Goal: Communication & Community: Participate in discussion

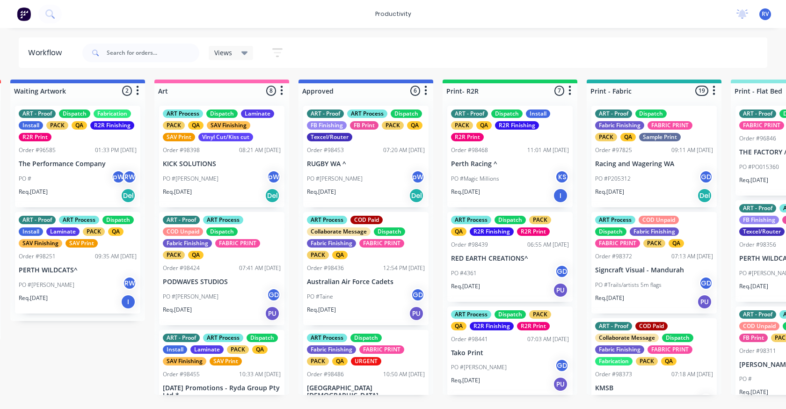
scroll to position [0, 733]
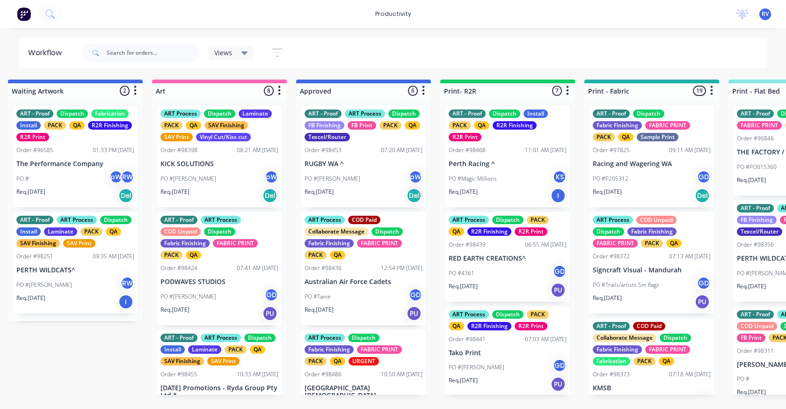
click at [224, 61] on div "Views Save new view None edit Dispatch (Default) edit ART DEPT edit Banner Fini…" at bounding box center [251, 53] width 84 height 18
click at [227, 47] on div "Views" at bounding box center [231, 53] width 45 height 14
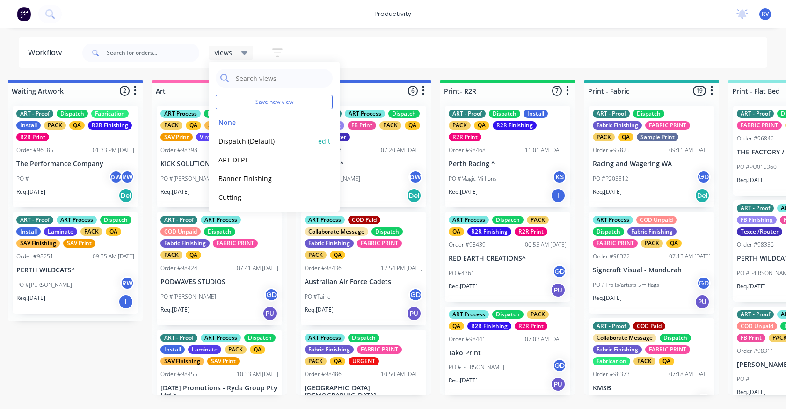
click at [240, 137] on button "Dispatch (Default)" at bounding box center [266, 141] width 100 height 11
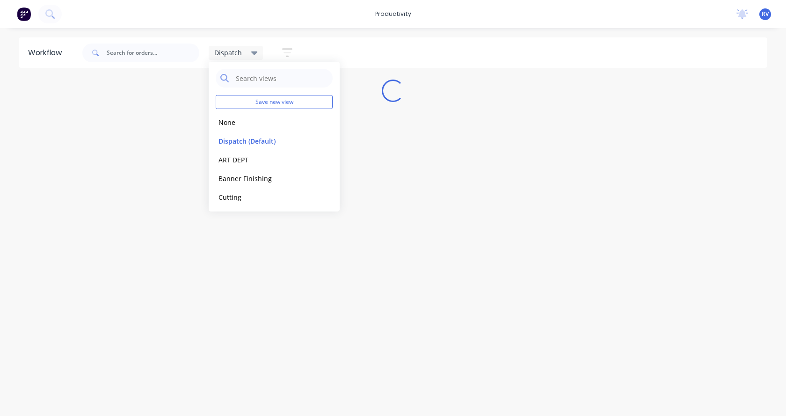
drag, startPoint x: 167, startPoint y: 372, endPoint x: 167, endPoint y: 366, distance: 6.1
click at [167, 370] on div "Workflow Dispatch Save new view None edit Dispatch (Default) edit ART DEPT edit…" at bounding box center [393, 217] width 786 height 360
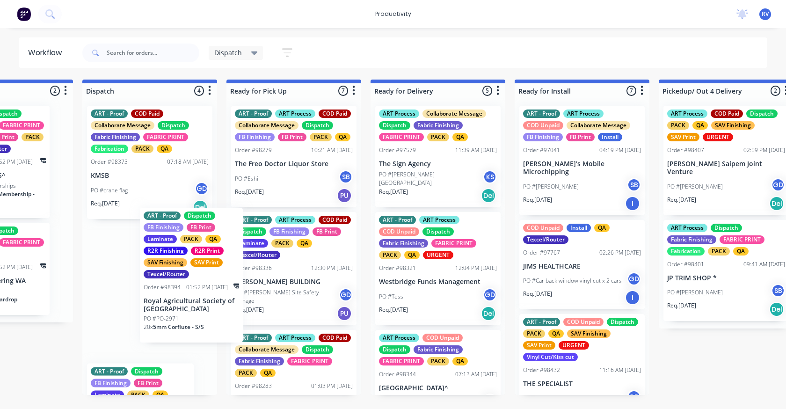
scroll to position [0, 655]
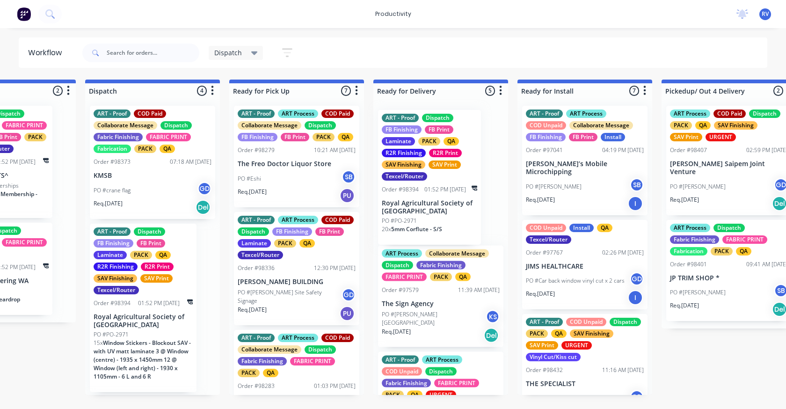
drag, startPoint x: 151, startPoint y: 318, endPoint x: 446, endPoint y: 198, distance: 318.6
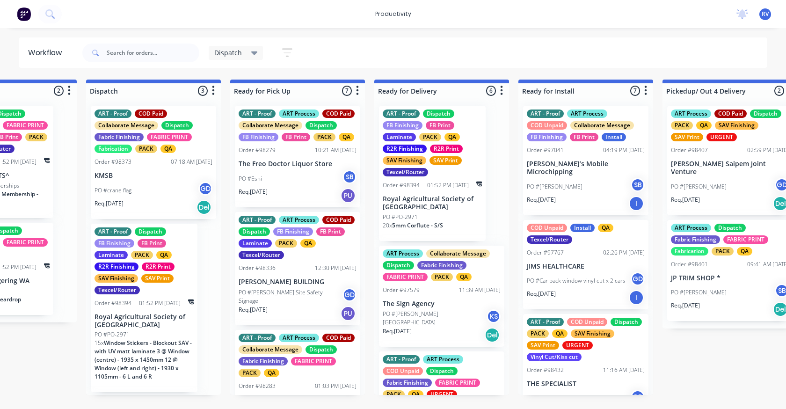
scroll to position [0, 652]
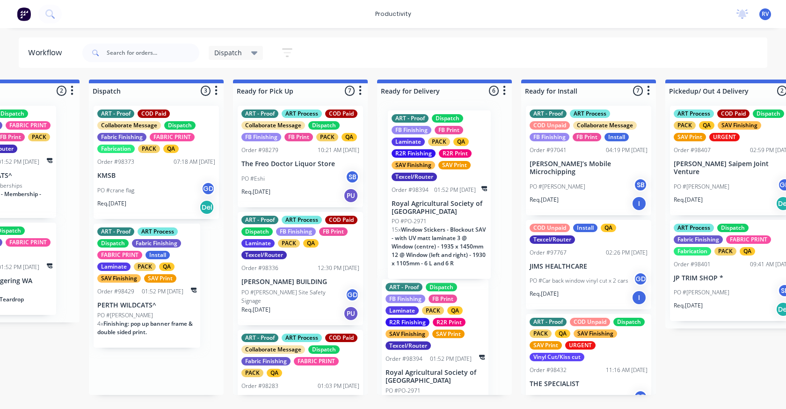
drag, startPoint x: 127, startPoint y: 329, endPoint x: 427, endPoint y: 208, distance: 323.4
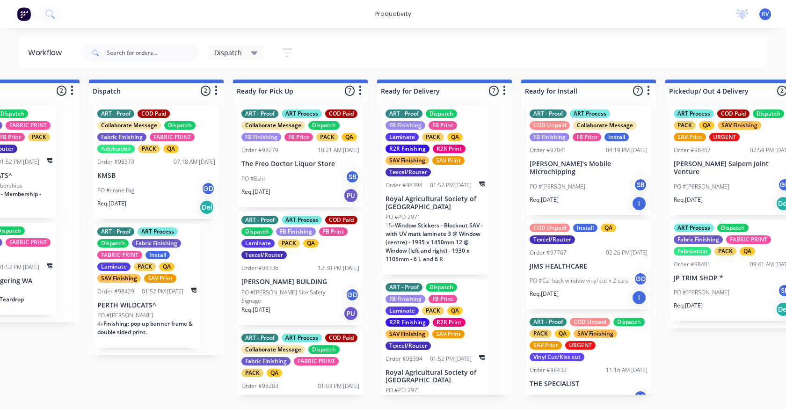
click at [424, 207] on p "Royal Agricultural Society of [GEOGRAPHIC_DATA]" at bounding box center [434, 203] width 99 height 16
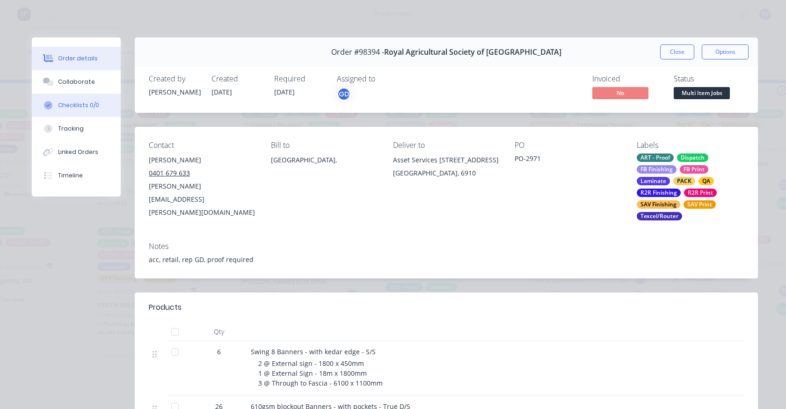
drag, startPoint x: 63, startPoint y: 79, endPoint x: 73, endPoint y: 97, distance: 20.1
click at [64, 79] on div "Collaborate" at bounding box center [76, 82] width 37 height 8
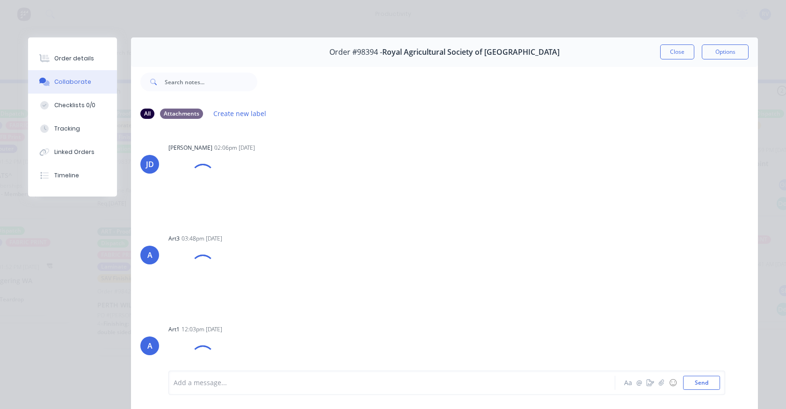
click at [202, 389] on div "Add a message..." at bounding box center [379, 383] width 410 height 14
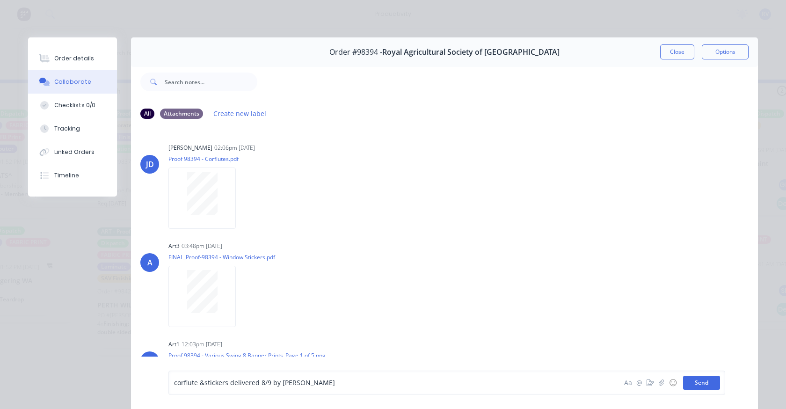
click at [694, 377] on button "Send" at bounding box center [701, 383] width 37 height 14
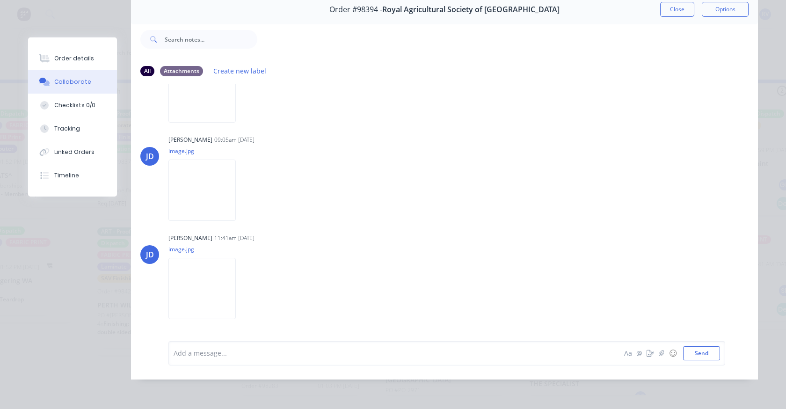
scroll to position [0, 0]
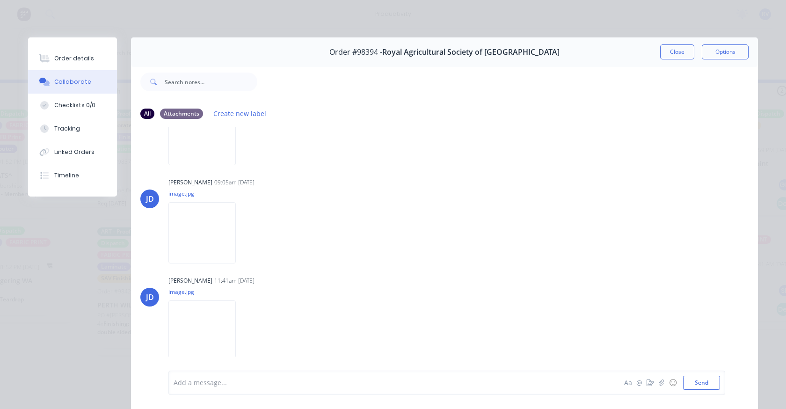
click at [662, 51] on button "Close" at bounding box center [677, 51] width 34 height 15
